Goal: Download file/media

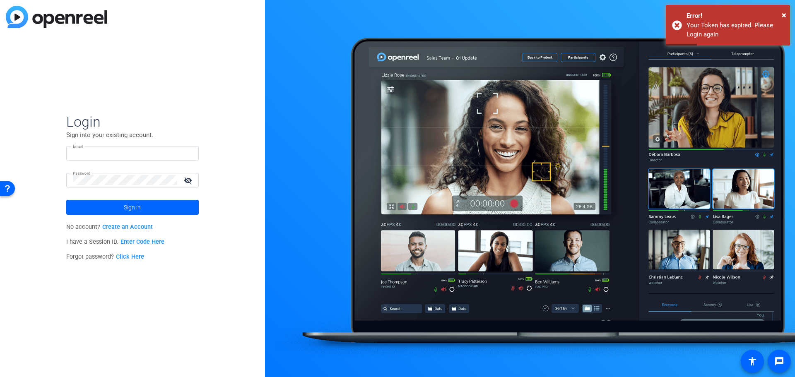
type input "[EMAIL_ADDRESS][DOMAIN_NAME]"
drag, startPoint x: 0, startPoint y: 0, endPoint x: 168, endPoint y: 208, distance: 267.4
click at [145, 210] on span at bounding box center [132, 208] width 133 height 20
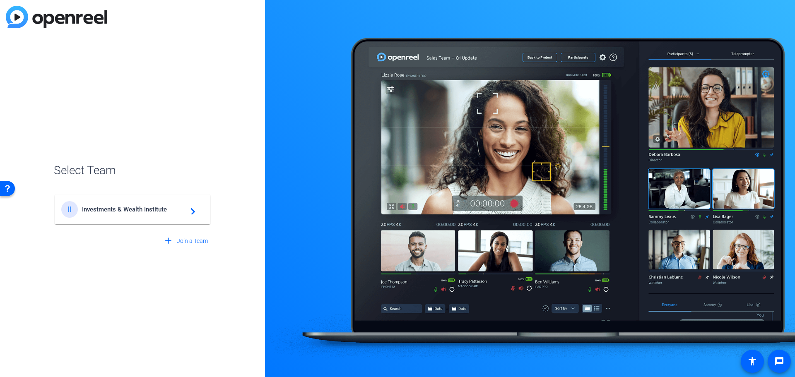
click at [136, 213] on div "II Investments & Wealth Institute navigate_next" at bounding box center [132, 209] width 142 height 17
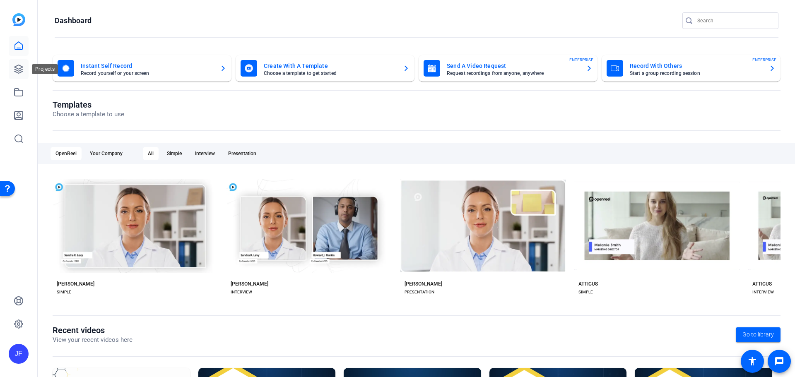
click at [22, 72] on icon at bounding box center [18, 69] width 8 height 8
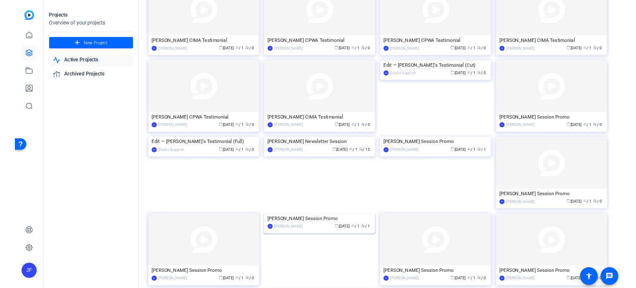
scroll to position [83, 0]
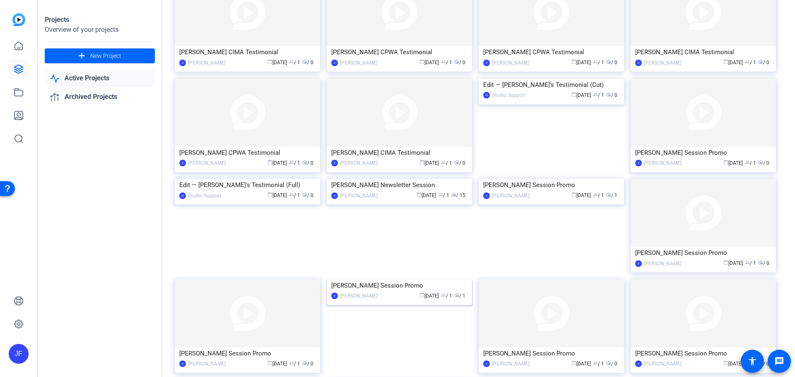
click at [408, 280] on img at bounding box center [399, 280] width 145 height 0
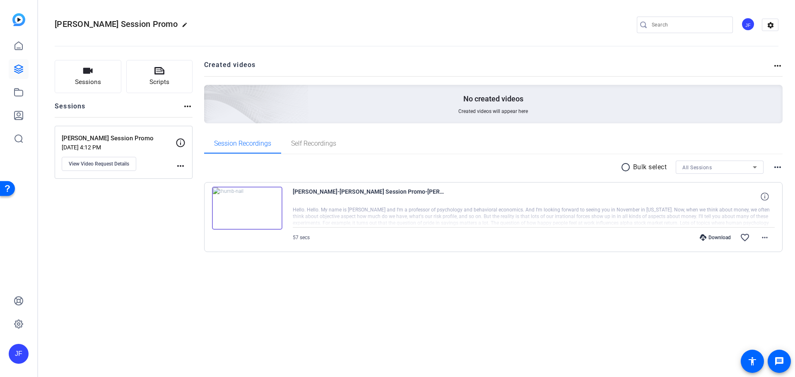
click at [714, 238] on div "Download" at bounding box center [715, 237] width 39 height 7
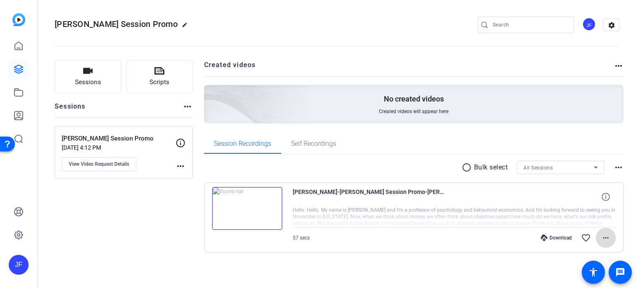
click at [601, 237] on mat-icon "more_horiz" at bounding box center [606, 238] width 10 height 10
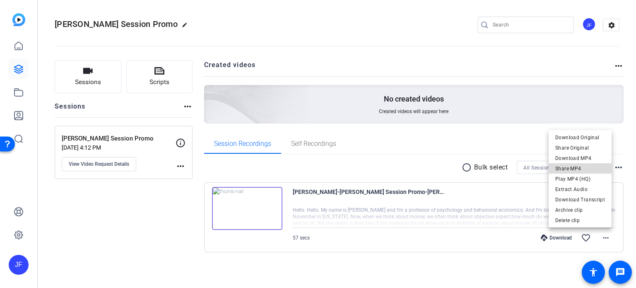
click at [581, 166] on span "Share MP4" at bounding box center [580, 169] width 50 height 10
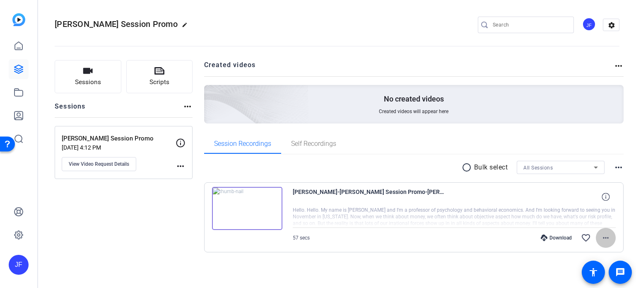
click at [601, 238] on mat-icon "more_horiz" at bounding box center [606, 238] width 10 height 10
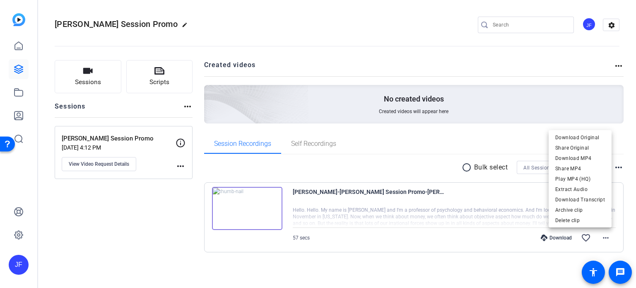
click at [346, 238] on div at bounding box center [318, 144] width 636 height 288
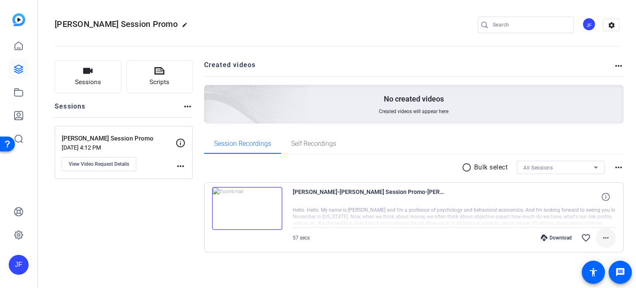
click at [601, 239] on mat-icon "more_horiz" at bounding box center [606, 238] width 10 height 10
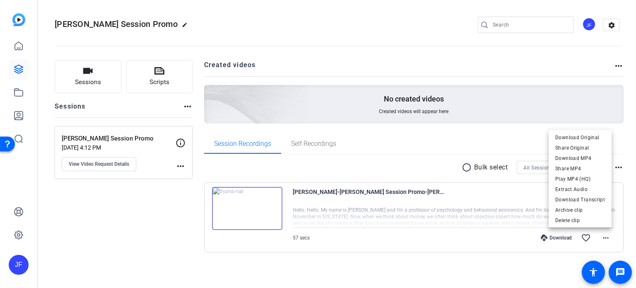
click at [610, 25] on div at bounding box center [318, 144] width 636 height 288
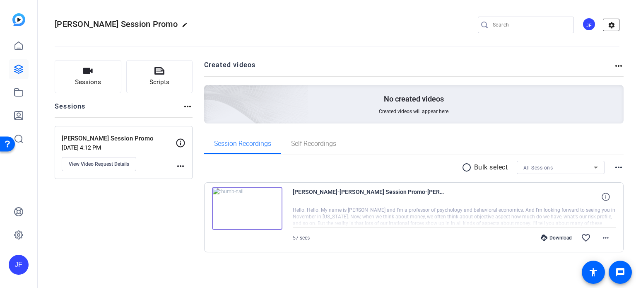
click at [607, 26] on mat-icon "settings" at bounding box center [611, 25] width 17 height 12
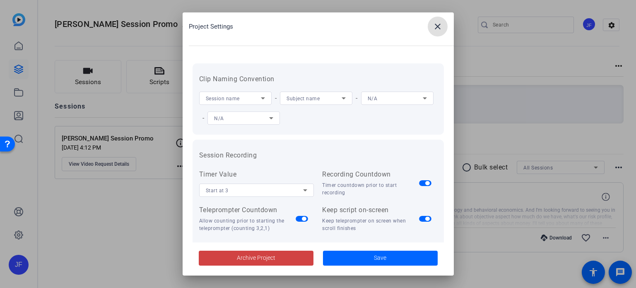
click at [431, 27] on span at bounding box center [438, 27] width 20 height 20
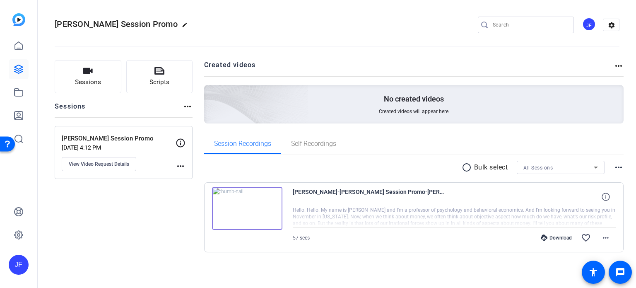
click at [615, 67] on mat-icon "more_horiz" at bounding box center [619, 66] width 10 height 10
click at [615, 65] on div at bounding box center [318, 144] width 636 height 288
click at [182, 163] on mat-icon "more_horiz" at bounding box center [181, 166] width 10 height 10
click at [603, 195] on div at bounding box center [318, 144] width 636 height 288
click at [603, 197] on icon at bounding box center [606, 197] width 8 height 8
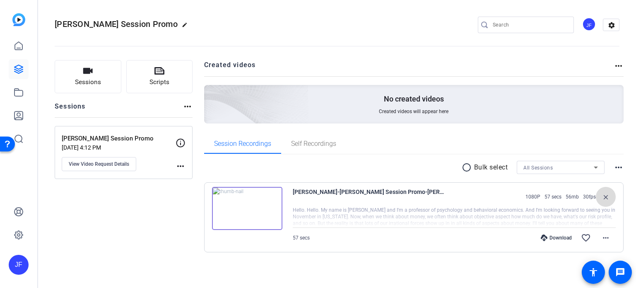
click at [603, 197] on mat-icon "close" at bounding box center [606, 197] width 10 height 10
